Goal: Register for event/course

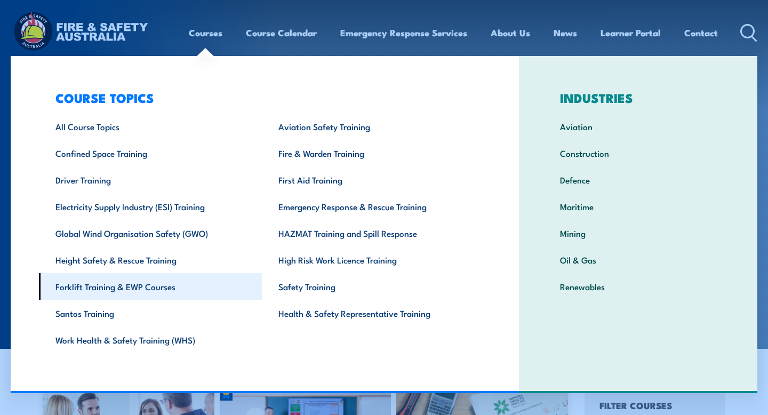
click at [86, 287] on link "Forklift Training & EWP Courses" at bounding box center [150, 286] width 223 height 27
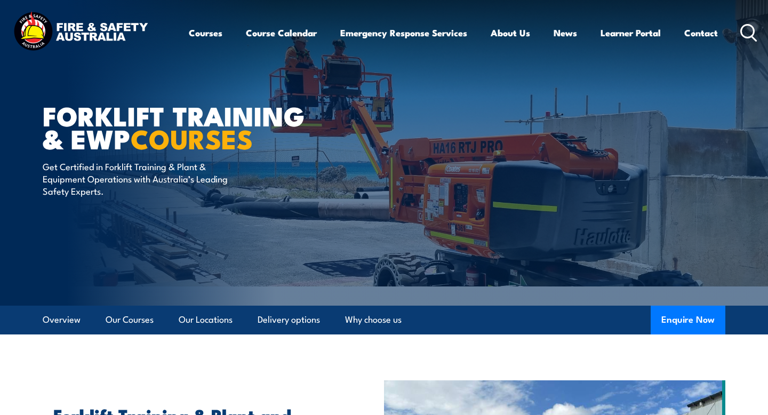
click at [332, 208] on article "Forklift Training & EWP COURSES Get Certified in Forklift Training & Plant & Eq…" at bounding box center [384, 152] width 682 height 305
